Goal: Find specific page/section: Find specific page/section

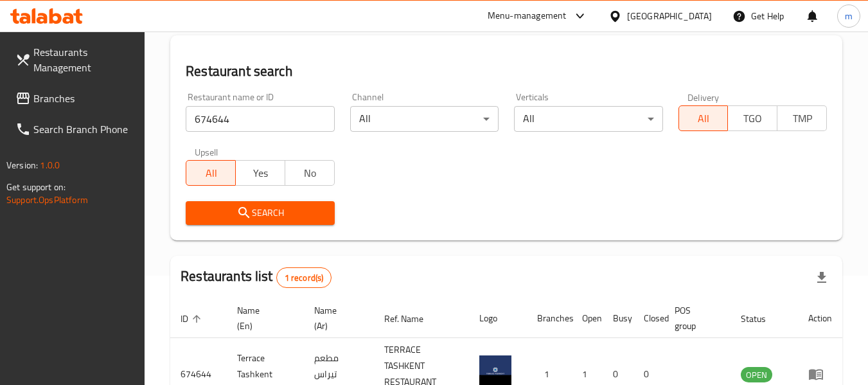
scroll to position [12, 0]
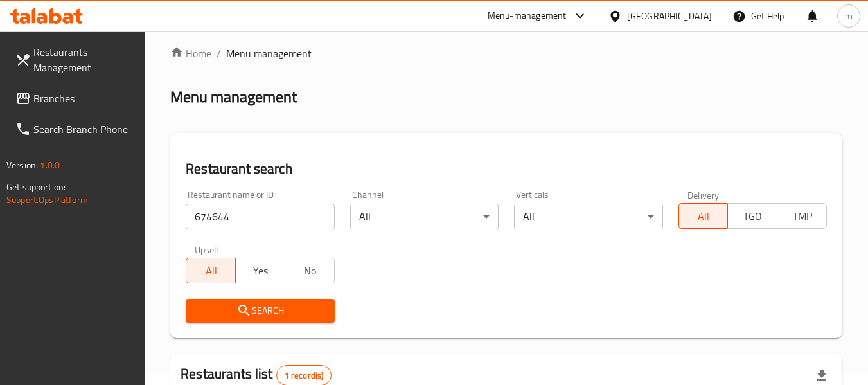
click at [674, 19] on div "United Arab Emirates" at bounding box center [669, 16] width 85 height 14
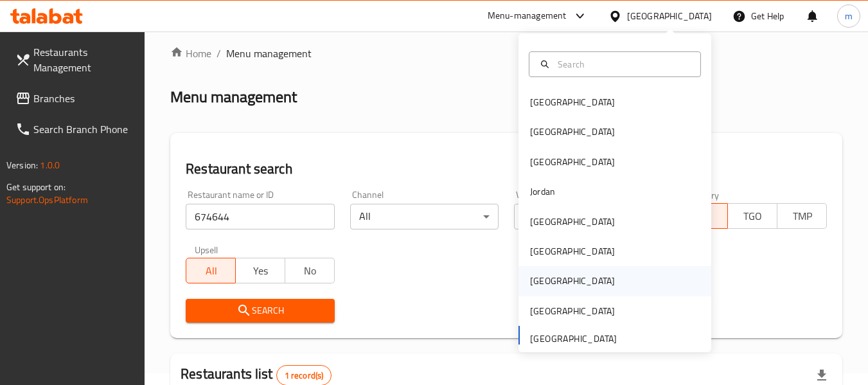
click at [538, 283] on div "Qatar" at bounding box center [572, 281] width 85 height 14
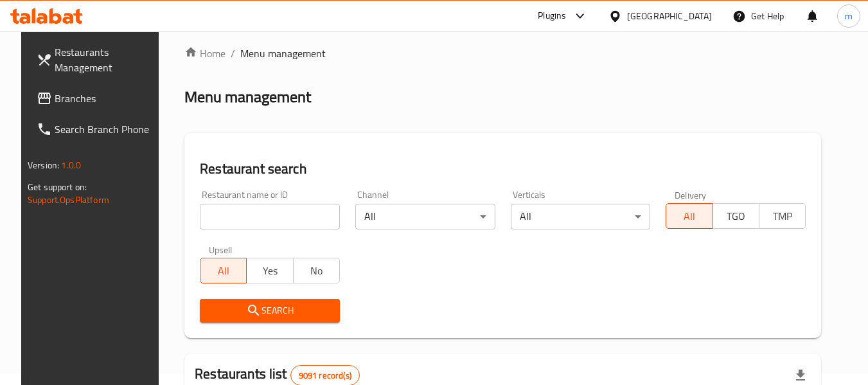
click at [62, 106] on span "Branches" at bounding box center [105, 98] width 101 height 15
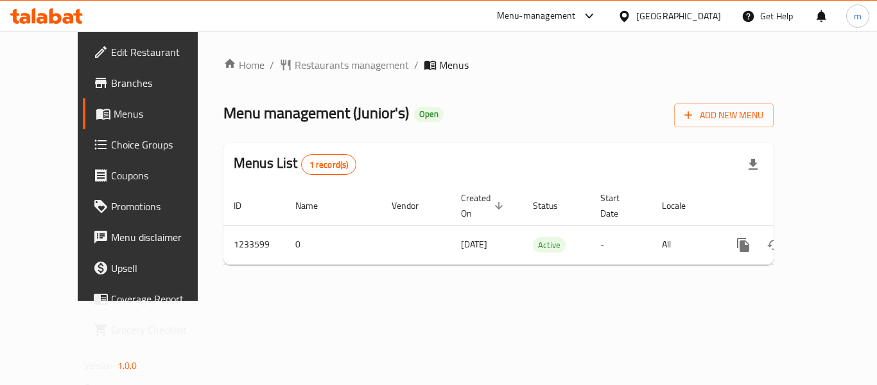
click at [295, 63] on span "Restaurants management" at bounding box center [352, 64] width 114 height 15
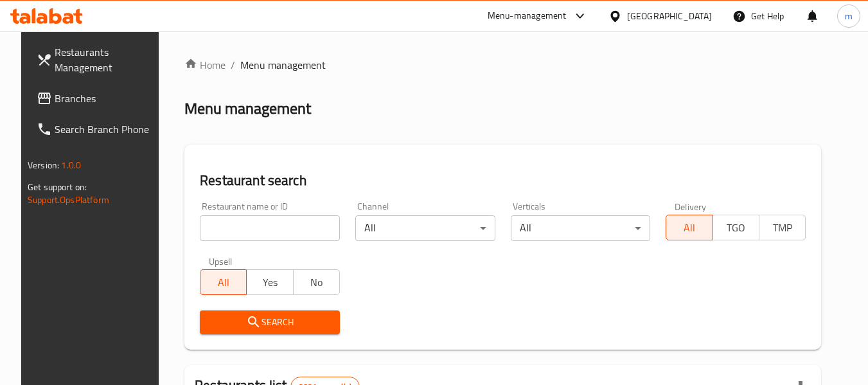
click at [263, 227] on input "search" at bounding box center [270, 228] width 140 height 26
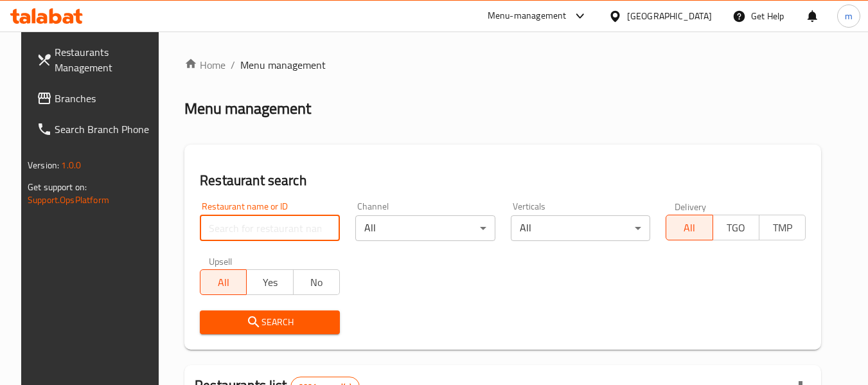
paste input "678193"
type input "678193"
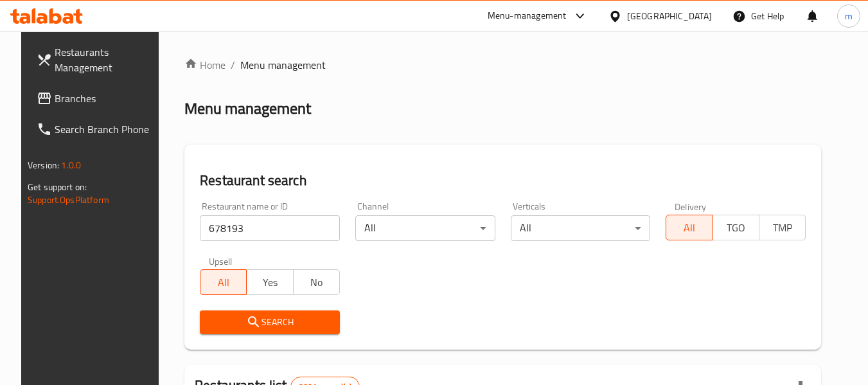
click at [284, 318] on span "Search" at bounding box center [269, 322] width 119 height 16
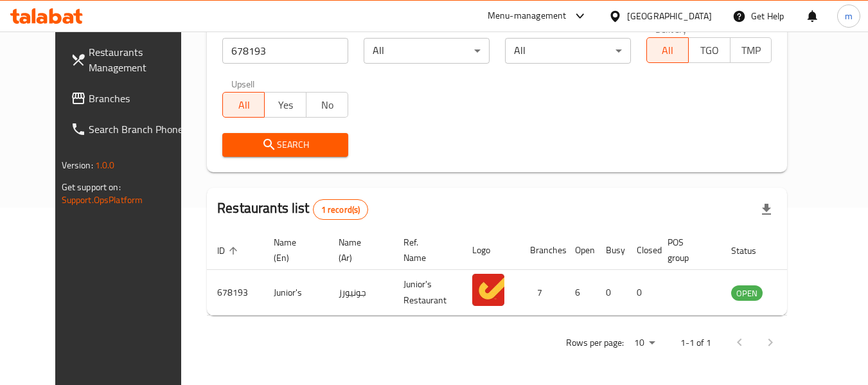
scroll to position [177, 0]
click at [692, 17] on div "Qatar" at bounding box center [669, 16] width 85 height 14
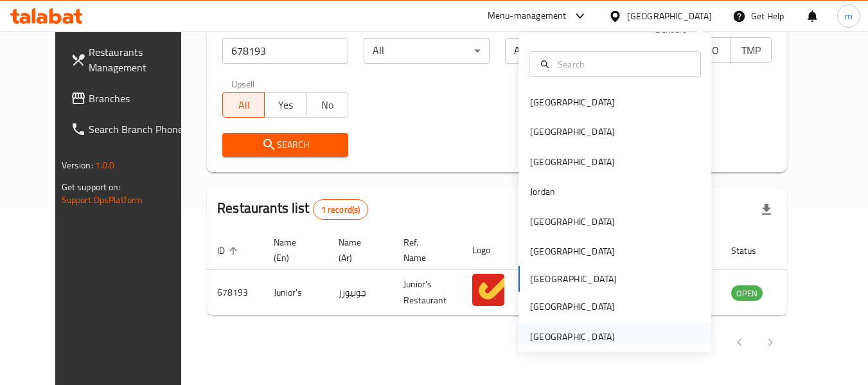
click at [600, 333] on div "United Arab Emirates" at bounding box center [572, 337] width 85 height 14
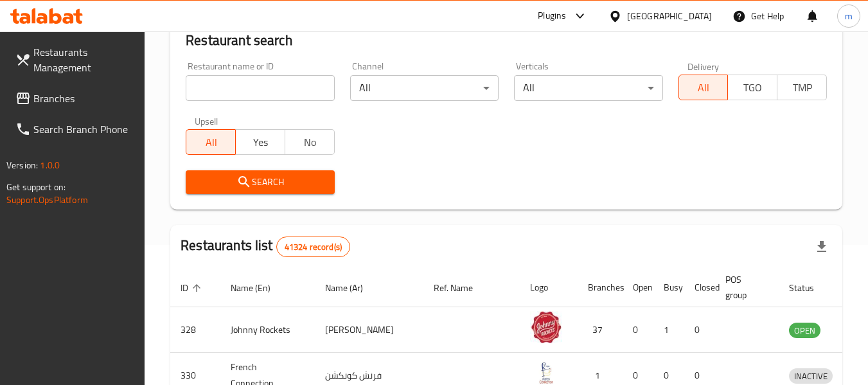
scroll to position [177, 0]
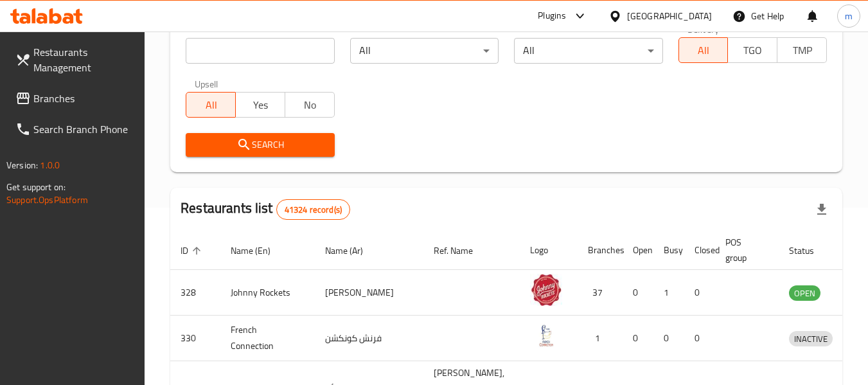
click at [84, 95] on span "Branches" at bounding box center [83, 98] width 101 height 15
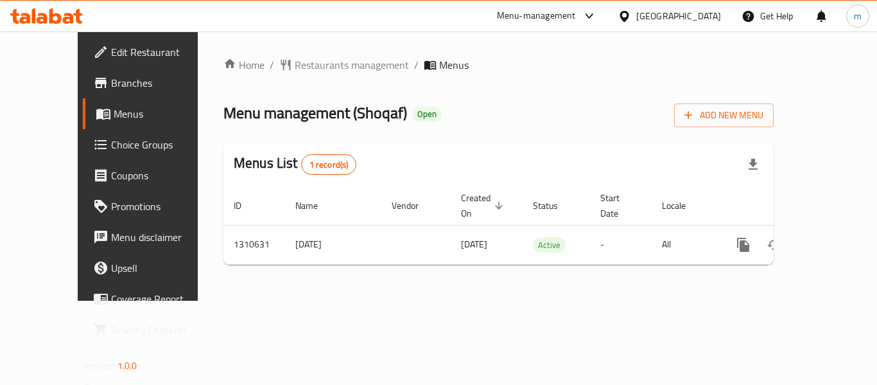
click at [295, 67] on span "Restaurants management" at bounding box center [352, 64] width 114 height 15
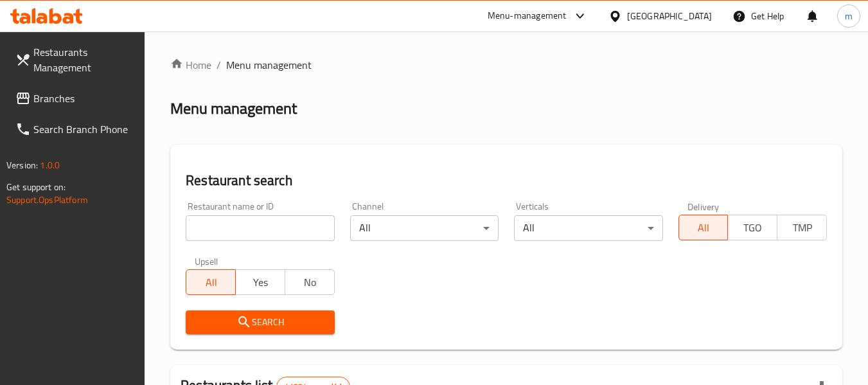
click at [254, 224] on input "search" at bounding box center [260, 228] width 148 height 26
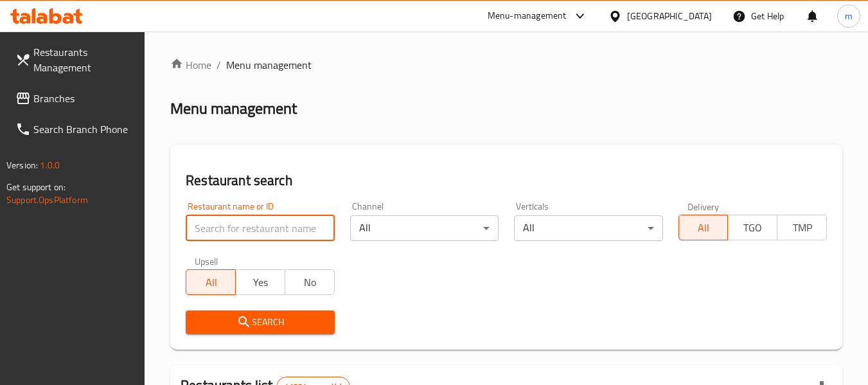
paste input "705519"
type input "705519"
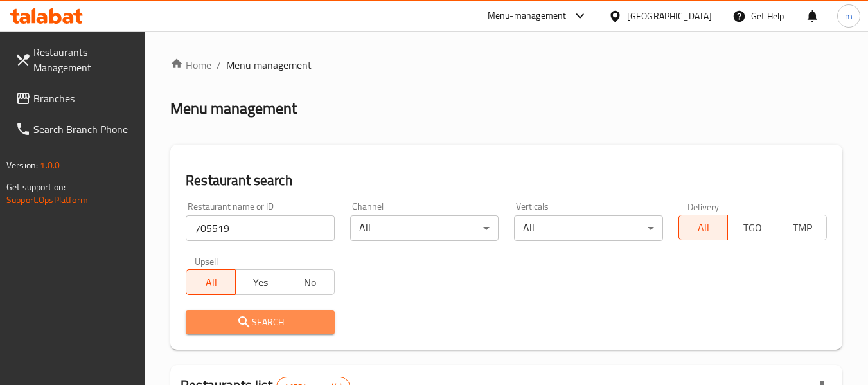
click at [269, 328] on span "Search" at bounding box center [260, 322] width 128 height 16
click at [269, 328] on div at bounding box center [434, 192] width 868 height 385
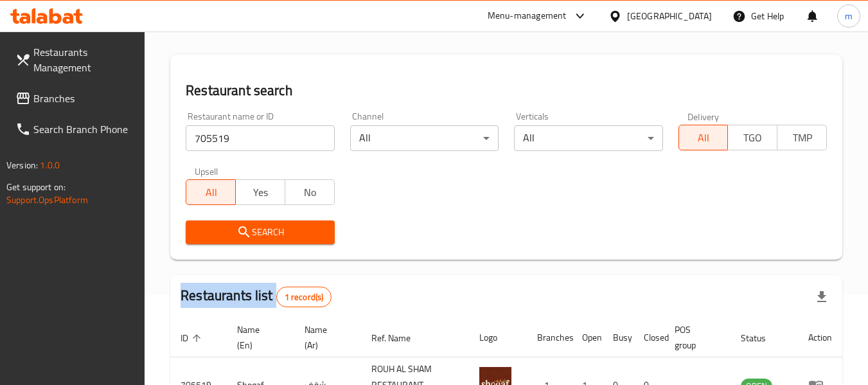
scroll to position [177, 0]
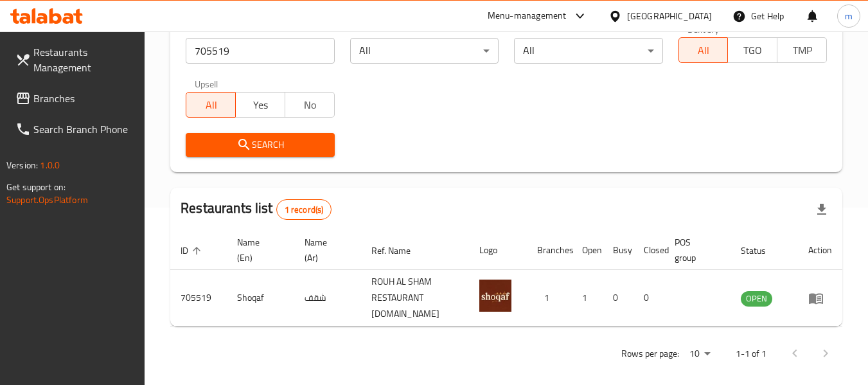
click at [458, 206] on div "Restaurants list 1 record(s)" at bounding box center [506, 210] width 672 height 44
click at [665, 15] on div "[GEOGRAPHIC_DATA]" at bounding box center [669, 16] width 85 height 14
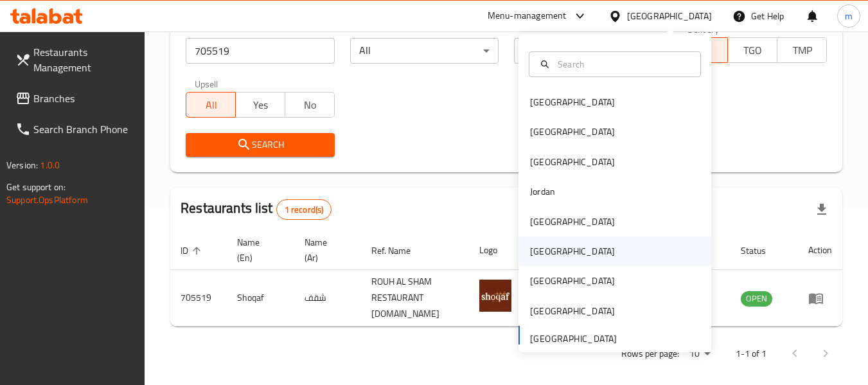
click at [550, 251] on div "[GEOGRAPHIC_DATA]" at bounding box center [572, 251] width 105 height 30
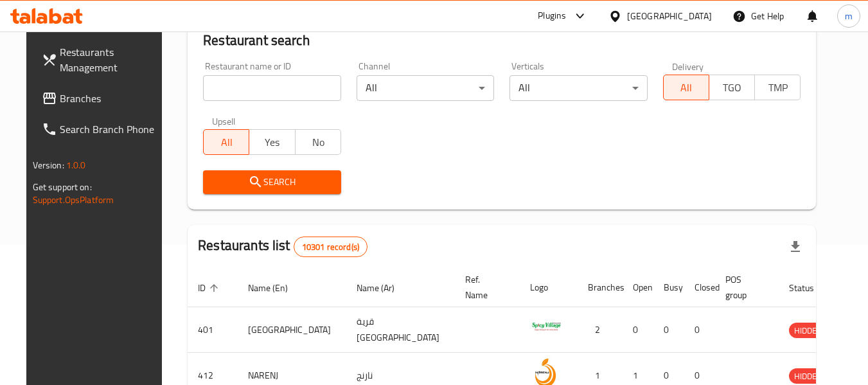
scroll to position [177, 0]
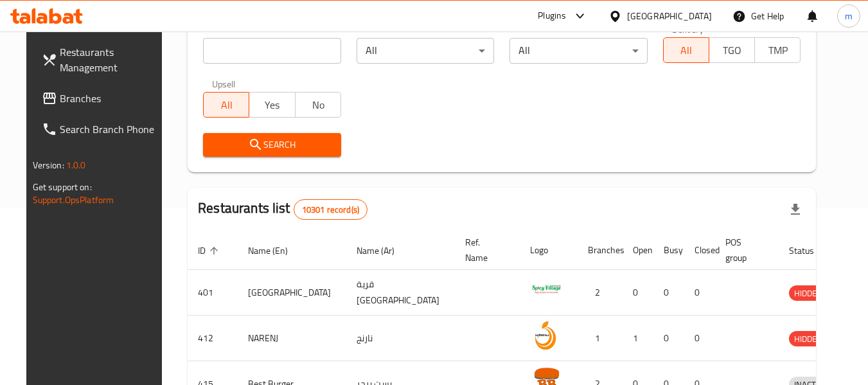
click at [74, 93] on span "Branches" at bounding box center [110, 98] width 101 height 15
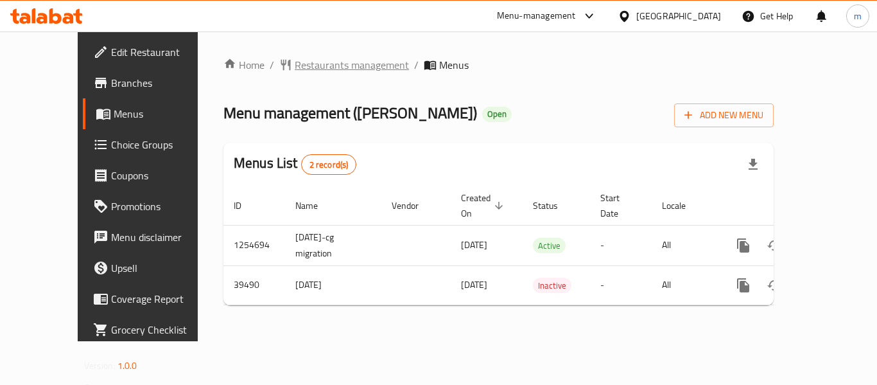
click at [313, 66] on span "Restaurants management" at bounding box center [352, 64] width 114 height 15
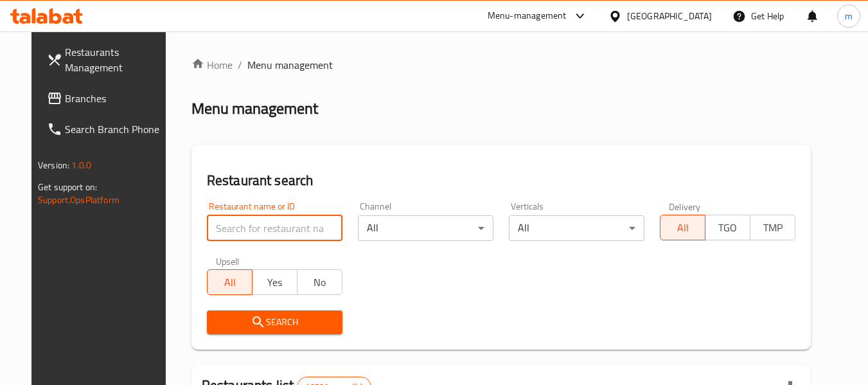
click at [258, 221] on input "search" at bounding box center [275, 228] width 136 height 26
paste input "20574"
type input "20574"
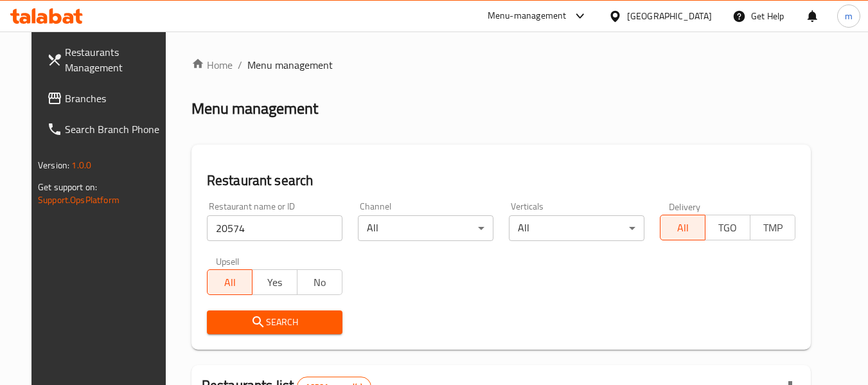
click at [260, 319] on span "Search" at bounding box center [274, 322] width 115 height 16
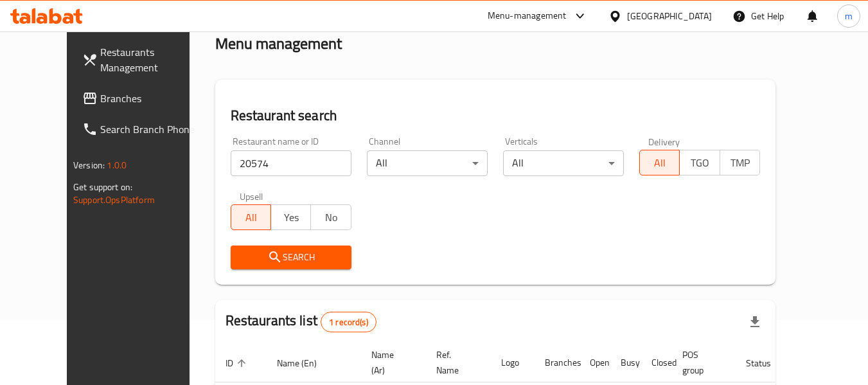
scroll to position [172, 0]
